Goal: Information Seeking & Learning: Learn about a topic

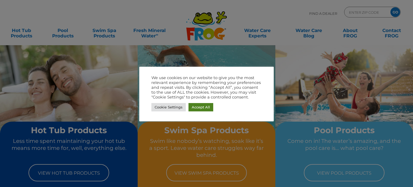
click at [198, 106] on link "Accept All" at bounding box center [201, 107] width 25 height 8
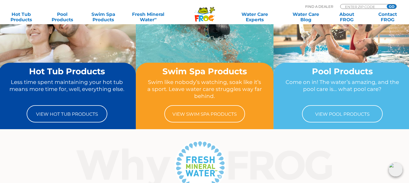
scroll to position [54, 0]
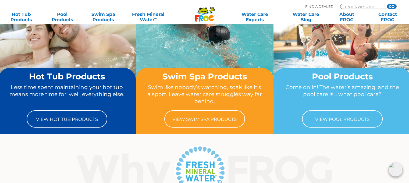
click at [201, 12] on icon at bounding box center [203, 10] width 9 height 5
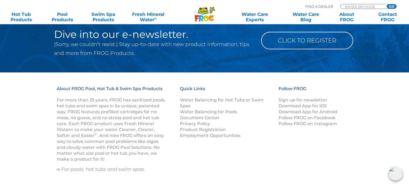
scroll to position [667, 0]
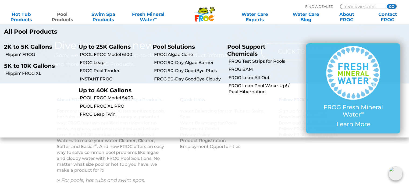
click at [60, 15] on link "Pool Products" at bounding box center [62, 17] width 32 height 11
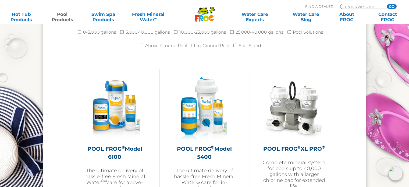
scroll to position [780, 0]
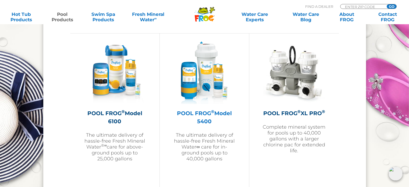
click at [203, 110] on h2 "POOL FROG ® Model 5400" at bounding box center [204, 117] width 62 height 16
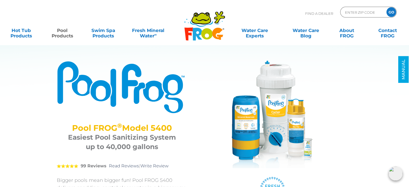
scroll to position [27, 0]
